Goal: Transaction & Acquisition: Purchase product/service

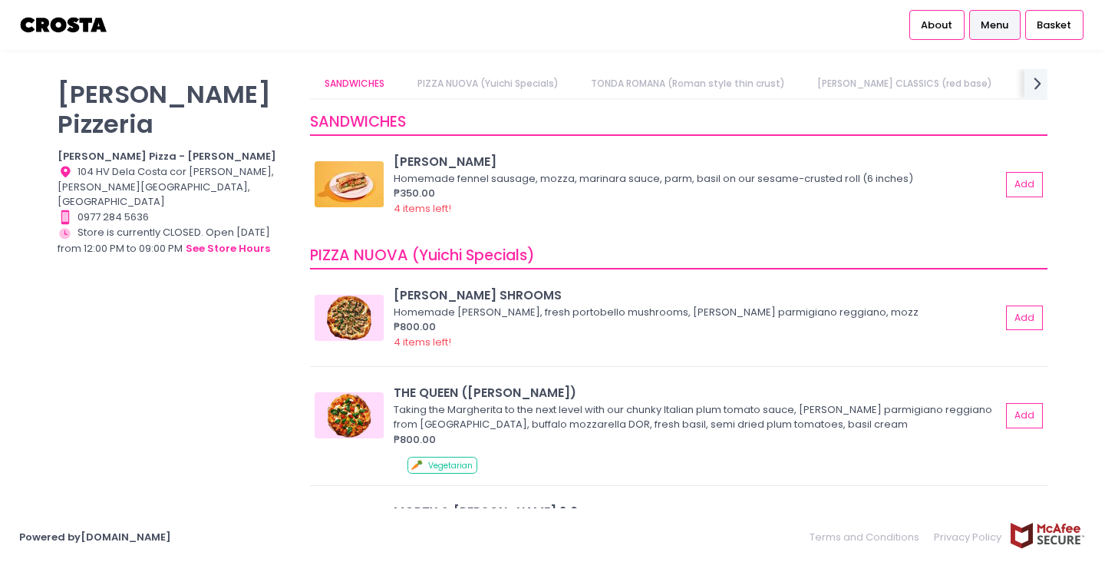
click at [519, 91] on link "PIZZA NUOVA (Yuichi Specials)" at bounding box center [487, 83] width 171 height 29
click at [777, 337] on div "4 items left!" at bounding box center [697, 342] width 607 height 15
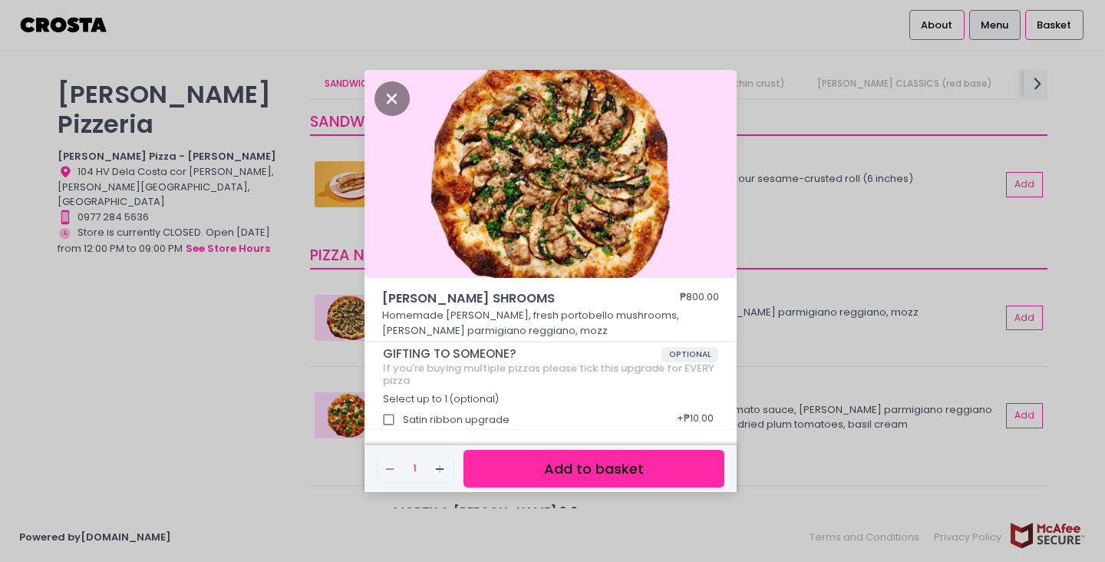
click at [606, 470] on button "Add to basket" at bounding box center [594, 469] width 261 height 38
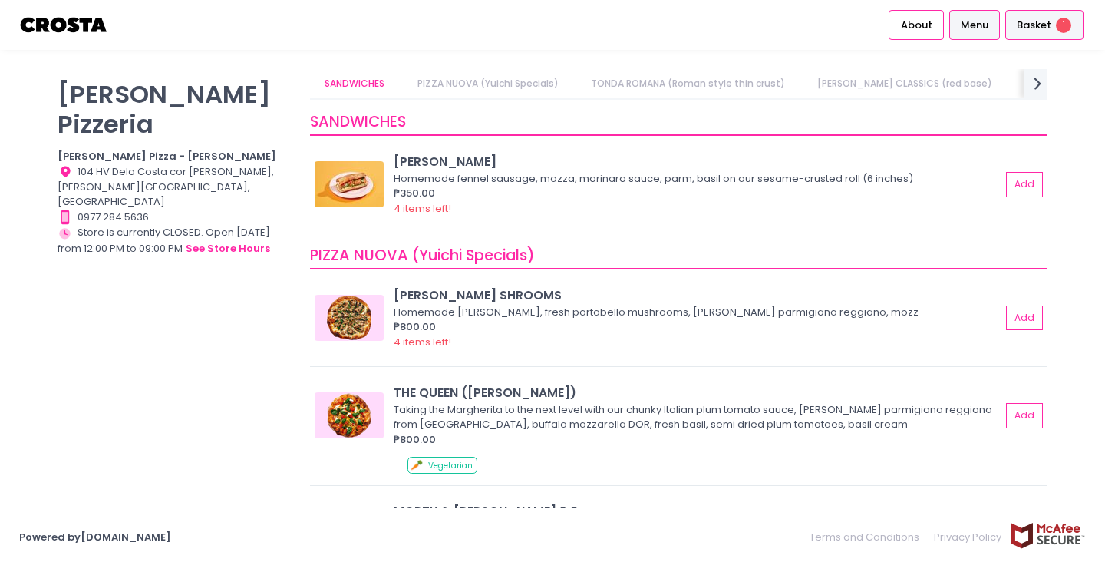
click at [1040, 31] on span "Basket" at bounding box center [1034, 25] width 35 height 15
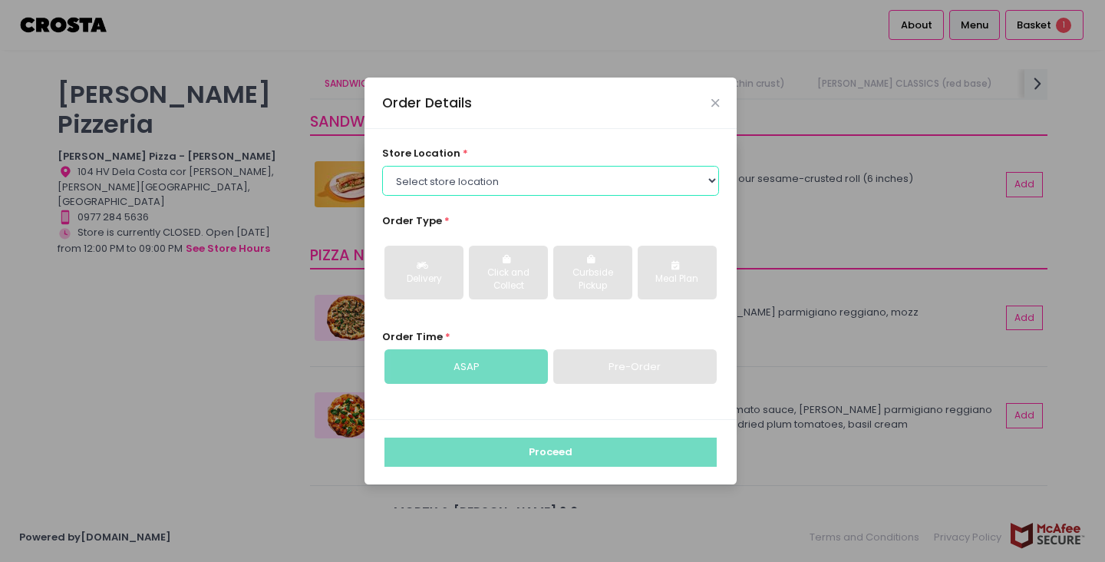
click at [516, 178] on select "Select store location Crosta Pizza - Salcedo Crosta Pizza - San Juan" at bounding box center [551, 180] width 338 height 29
select select "65090bae48156caed44a5eb4"
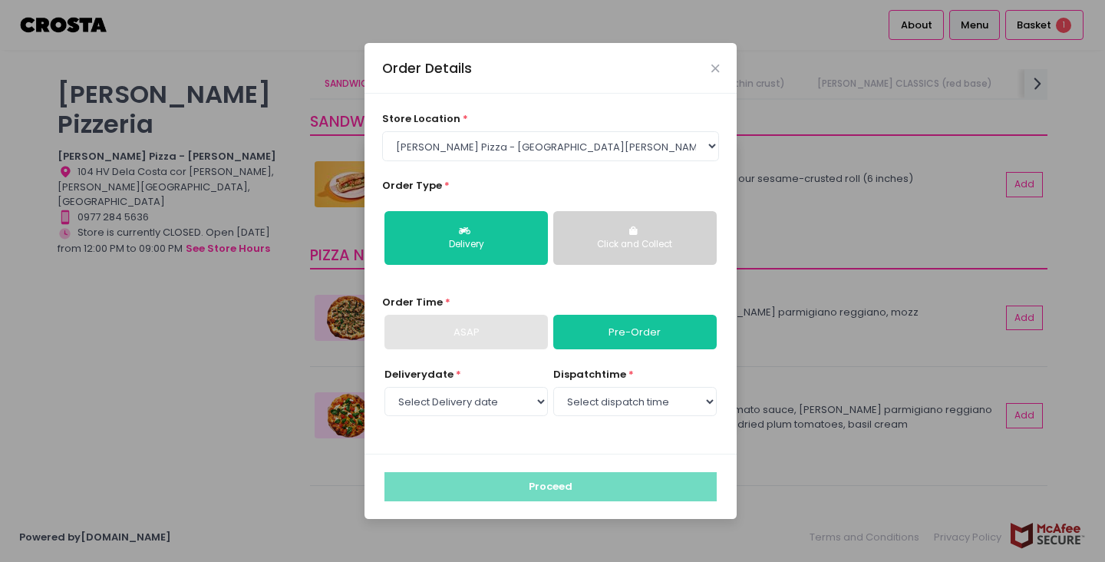
click at [499, 423] on div "Delivery date * Select Delivery date Monday, Sep 1st Tuesday, Sep 2nd Wednesday…" at bounding box center [551, 401] width 338 height 69
click at [498, 409] on select "Select Delivery date Monday, Sep 1st Tuesday, Sep 2nd Wednesday, Sep 3rd Thursd…" at bounding box center [465, 401] width 163 height 29
select select "2025-09-01"
click at [588, 411] on select "Select dispatch time 12:00 PM - 12:30 PM 12:30 PM - 01:00 PM 01:00 PM - 01:30 P…" at bounding box center [634, 401] width 163 height 29
select select "12:00"
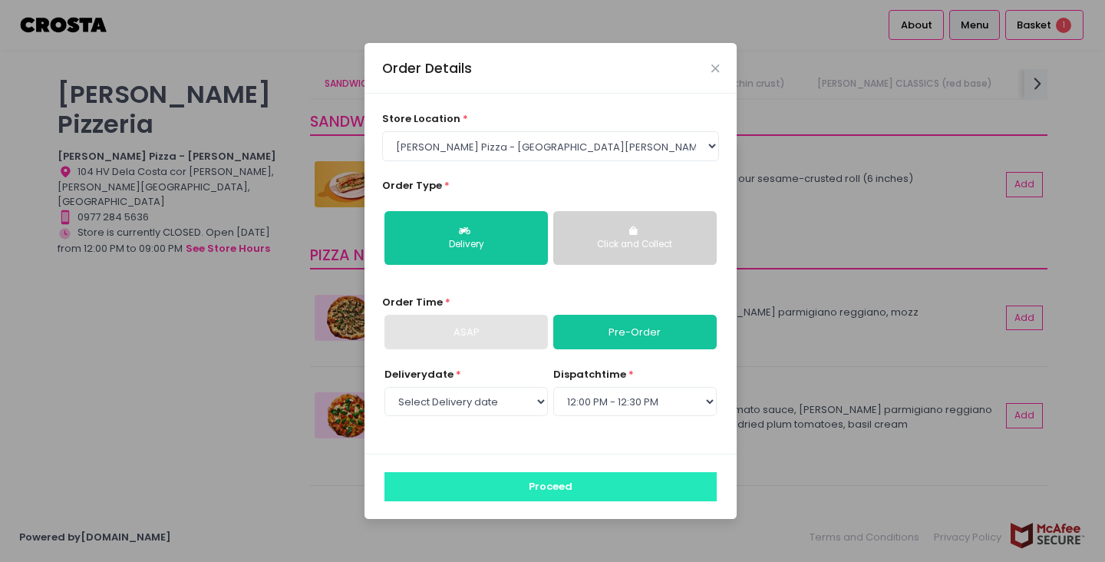
click at [561, 484] on button "Proceed" at bounding box center [550, 486] width 332 height 29
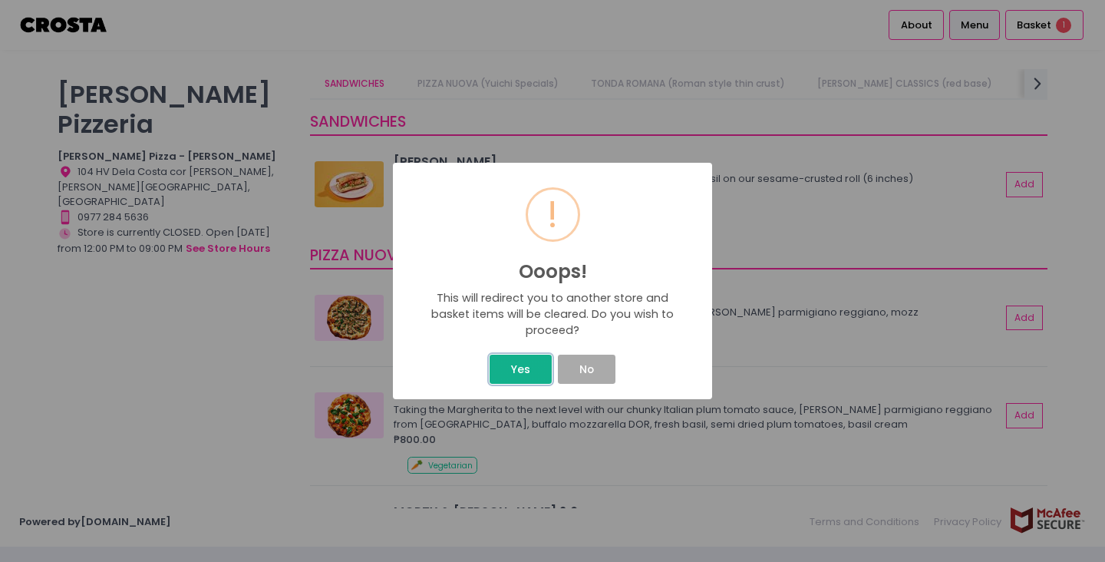
click at [521, 381] on button "Yes" at bounding box center [520, 369] width 61 height 29
